Goal: Find contact information: Find contact information

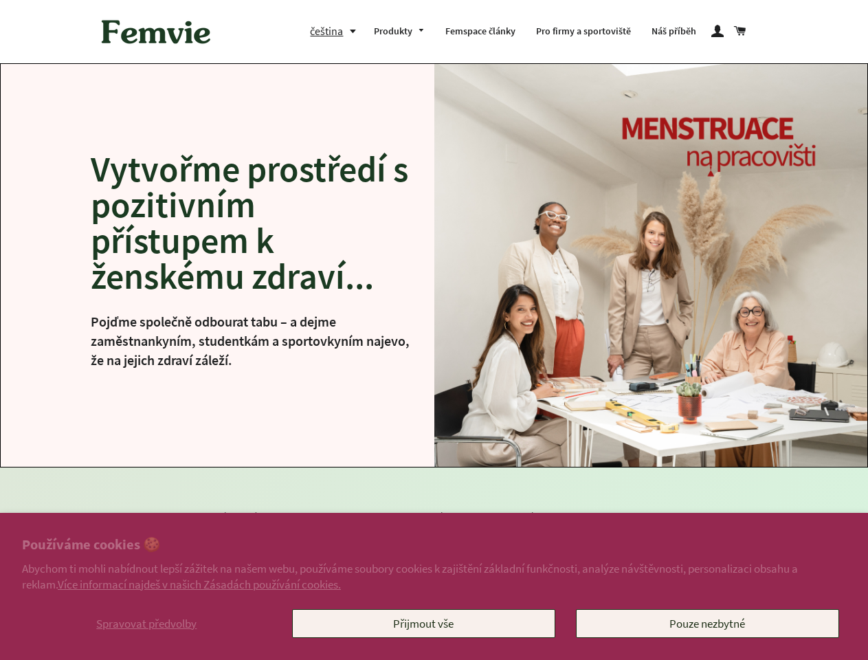
click at [434, 330] on img at bounding box center [651, 265] width 434 height 403
click at [146, 623] on span "Spravovat předvolby" at bounding box center [146, 623] width 100 height 15
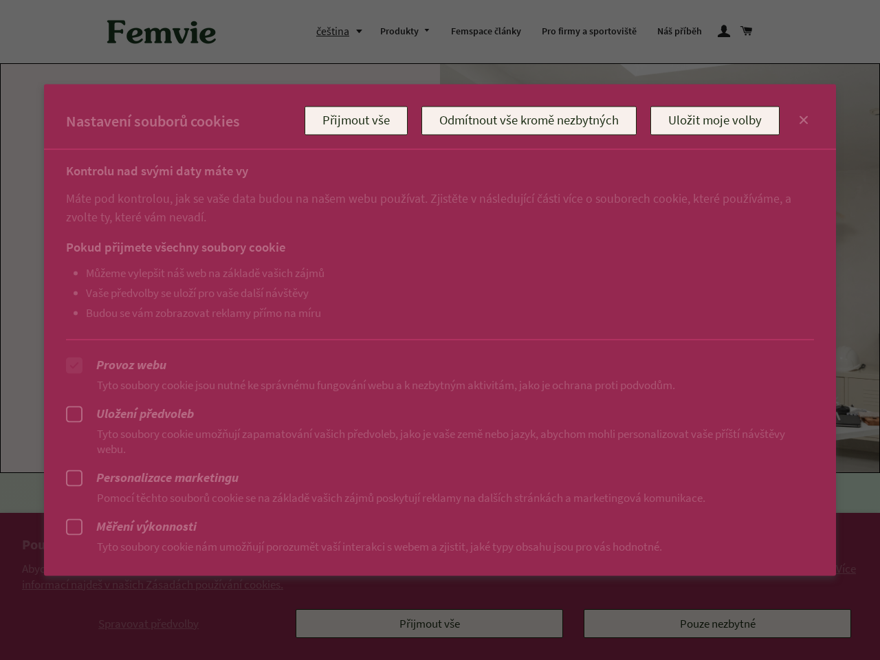
click at [707, 623] on div at bounding box center [440, 330] width 880 height 660
click at [336, 31] on div at bounding box center [440, 330] width 880 height 660
